Goal: Share content: Share content

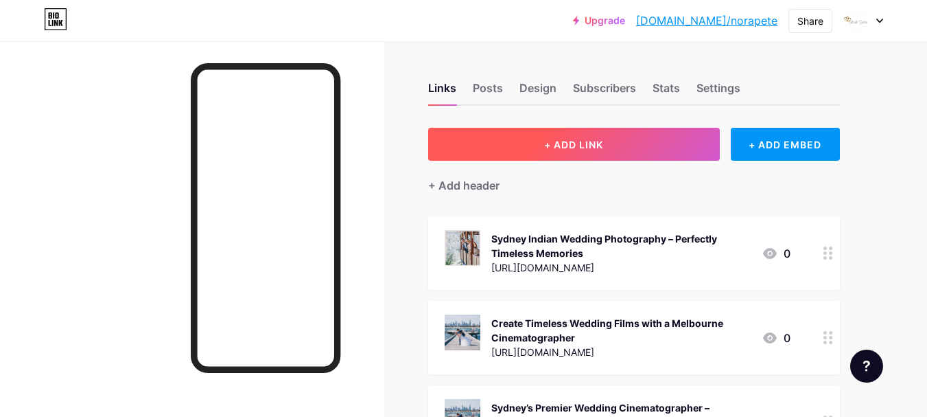
click at [506, 134] on button "+ ADD LINK" at bounding box center [574, 144] width 292 height 33
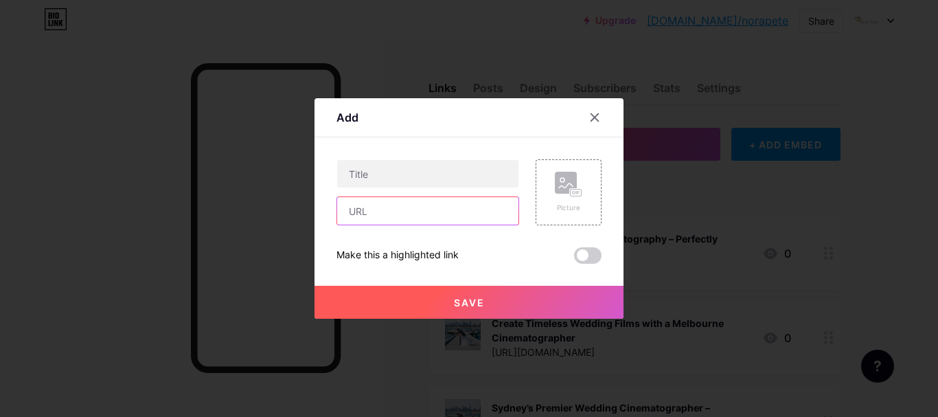
drag, startPoint x: 400, startPoint y: 215, endPoint x: 401, endPoint y: 200, distance: 15.2
click at [399, 215] on input "text" at bounding box center [427, 210] width 181 height 27
paste input "[URL][DOMAIN_NAME]"
type input "[URL][DOMAIN_NAME]"
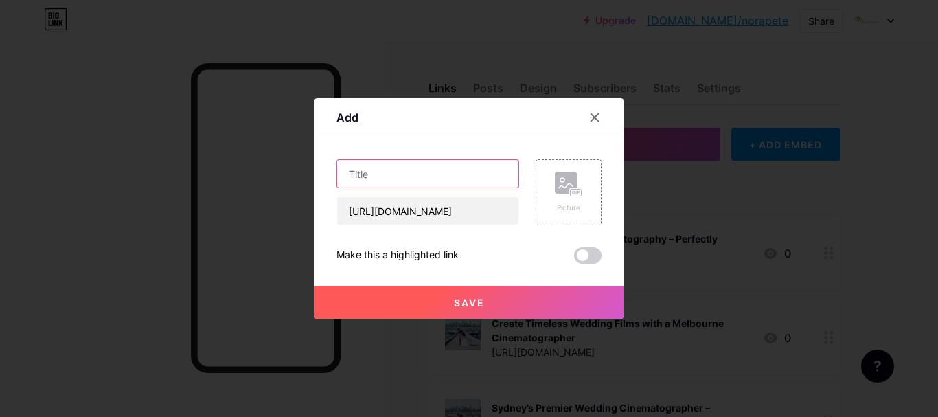
click at [410, 170] on input "text" at bounding box center [427, 173] width 181 height 27
paste input "Capture Moments: Indian Wedding Photography in [GEOGRAPHIC_DATA]"
type input "Capture Moments: Indian Wedding Photography in [GEOGRAPHIC_DATA]"
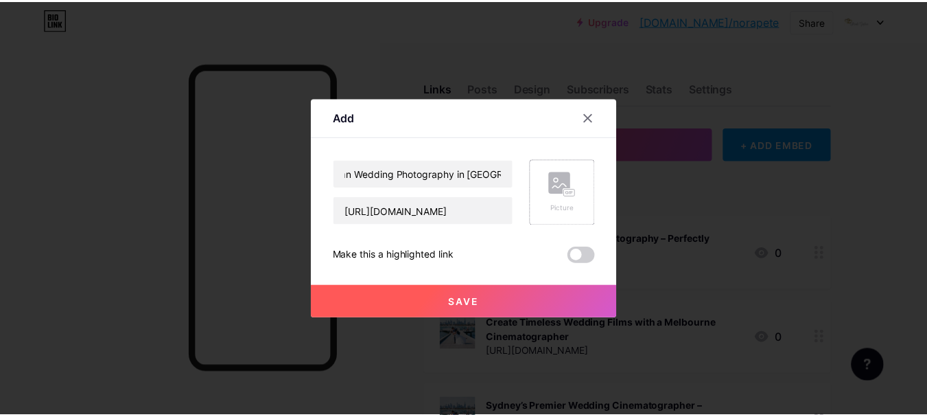
scroll to position [0, 0]
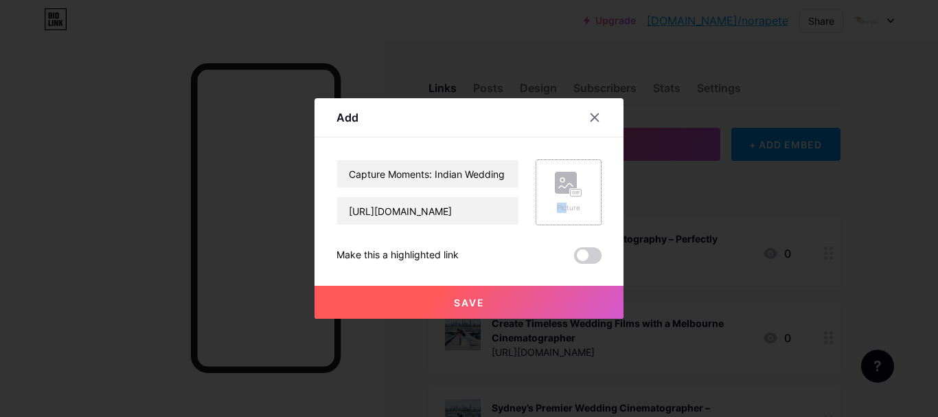
click at [566, 196] on div "Picture" at bounding box center [568, 192] width 27 height 41
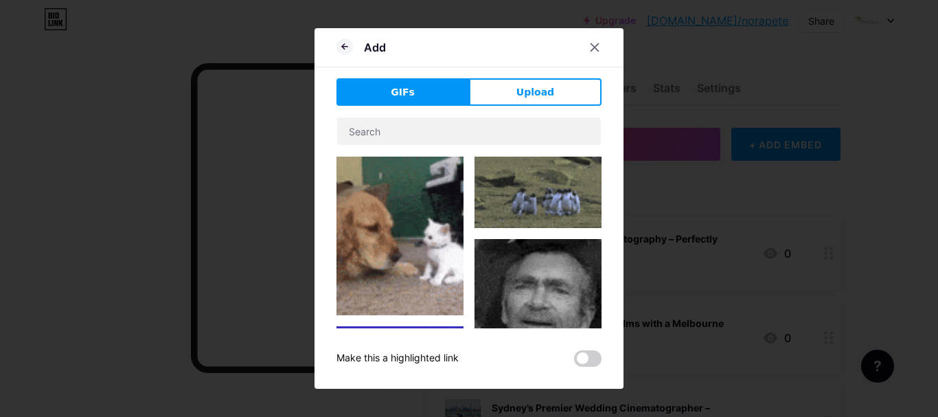
click at [503, 97] on button "Upload" at bounding box center [535, 91] width 132 height 27
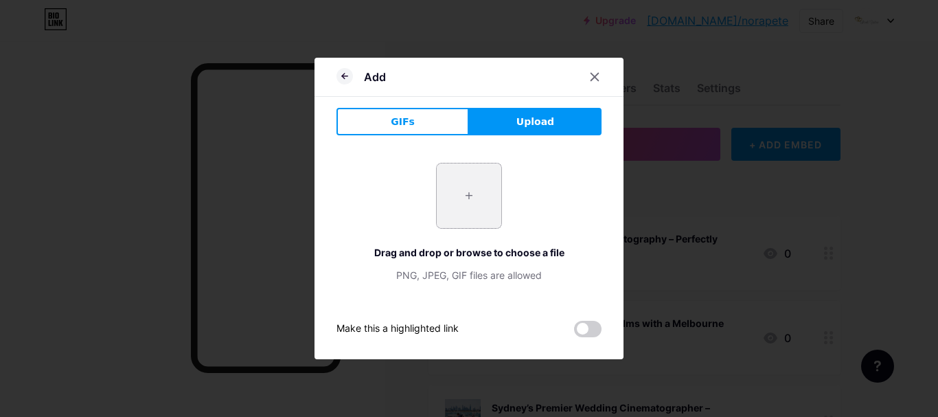
click at [474, 186] on input "file" at bounding box center [469, 195] width 65 height 65
type input "C:\fakepath\Making Every Moment Magical.png"
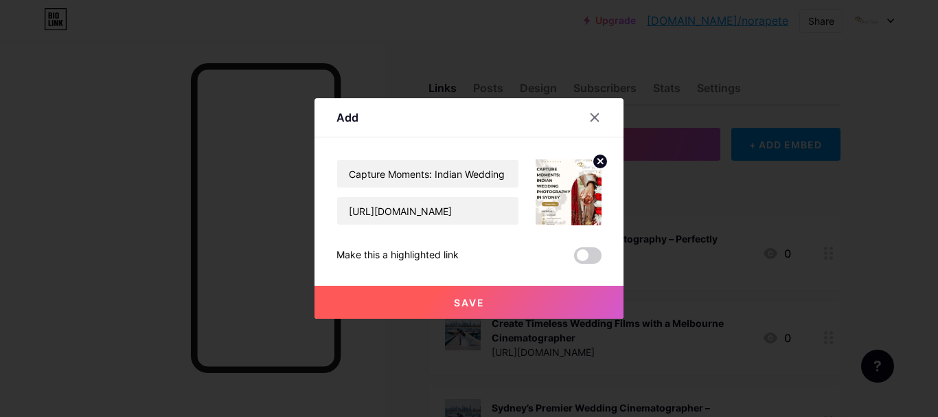
click at [478, 295] on button "Save" at bounding box center [468, 302] width 309 height 33
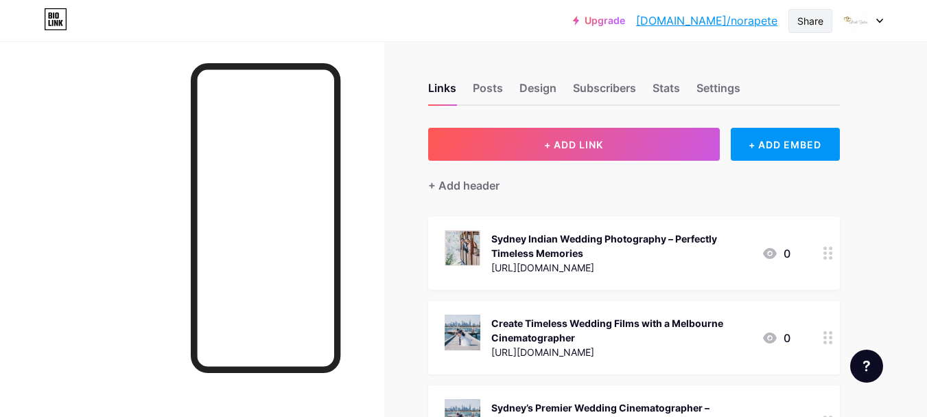
click at [804, 22] on div "Share" at bounding box center [811, 21] width 26 height 14
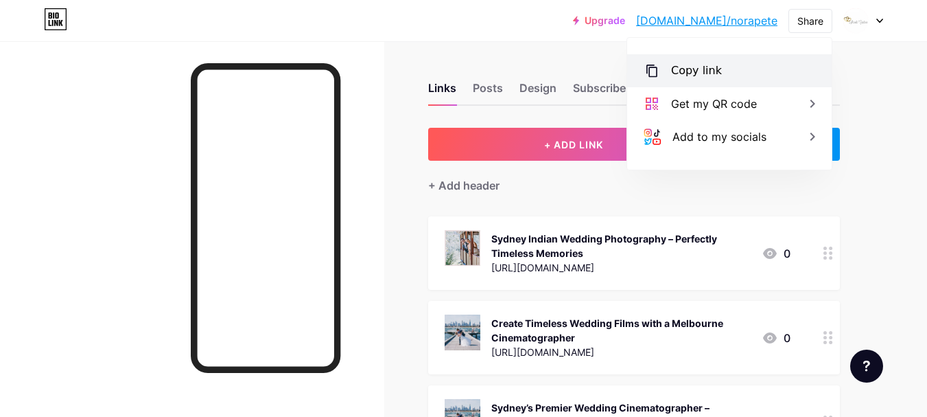
click at [709, 69] on div "Copy link" at bounding box center [696, 70] width 51 height 16
